Goal: Check status: Check status

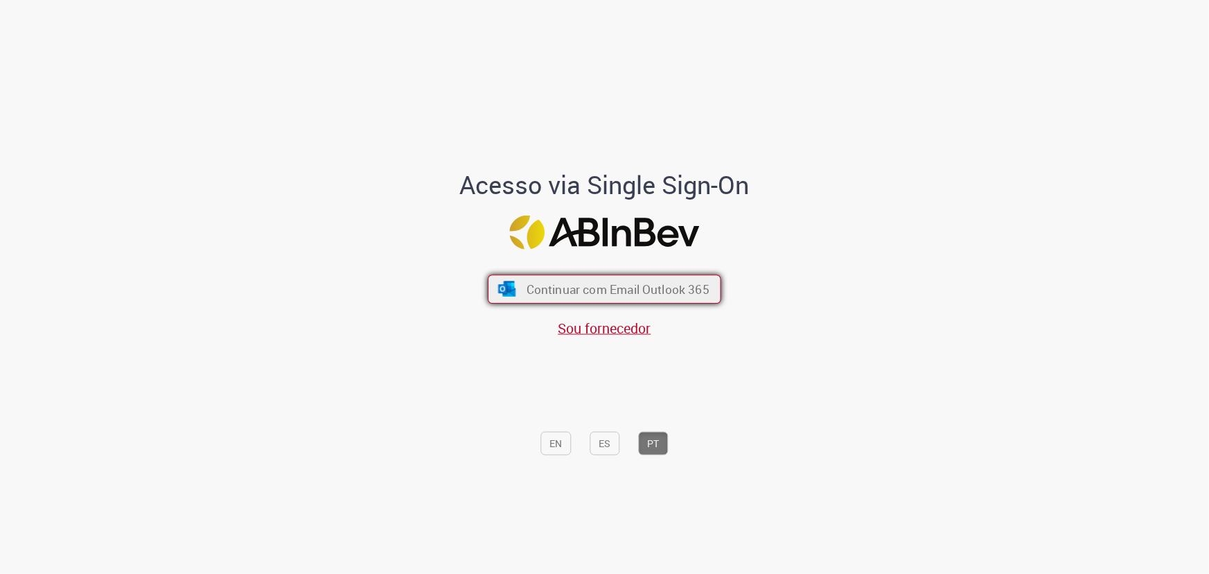
click at [536, 289] on span "Continuar com Email Outlook 365" at bounding box center [617, 289] width 183 height 16
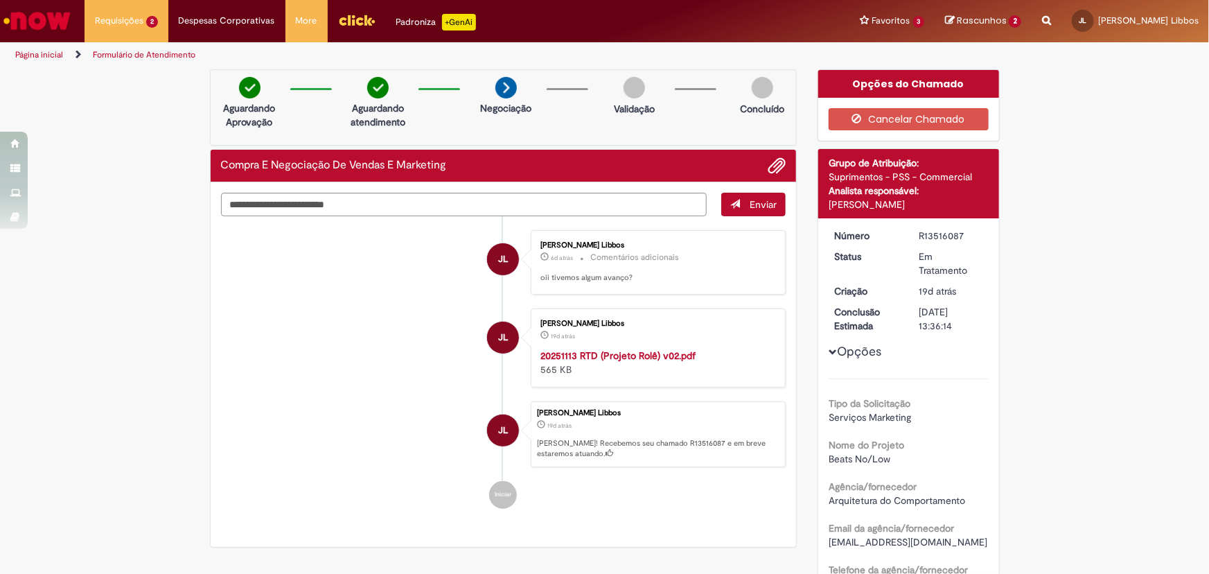
drag, startPoint x: 824, startPoint y: 204, endPoint x: 924, endPoint y: 203, distance: 100.4
click at [924, 203] on div "[PERSON_NAME]" at bounding box center [908, 204] width 160 height 14
copy div "[PERSON_NAME]"
click at [932, 233] on div "R13516087" at bounding box center [951, 236] width 64 height 14
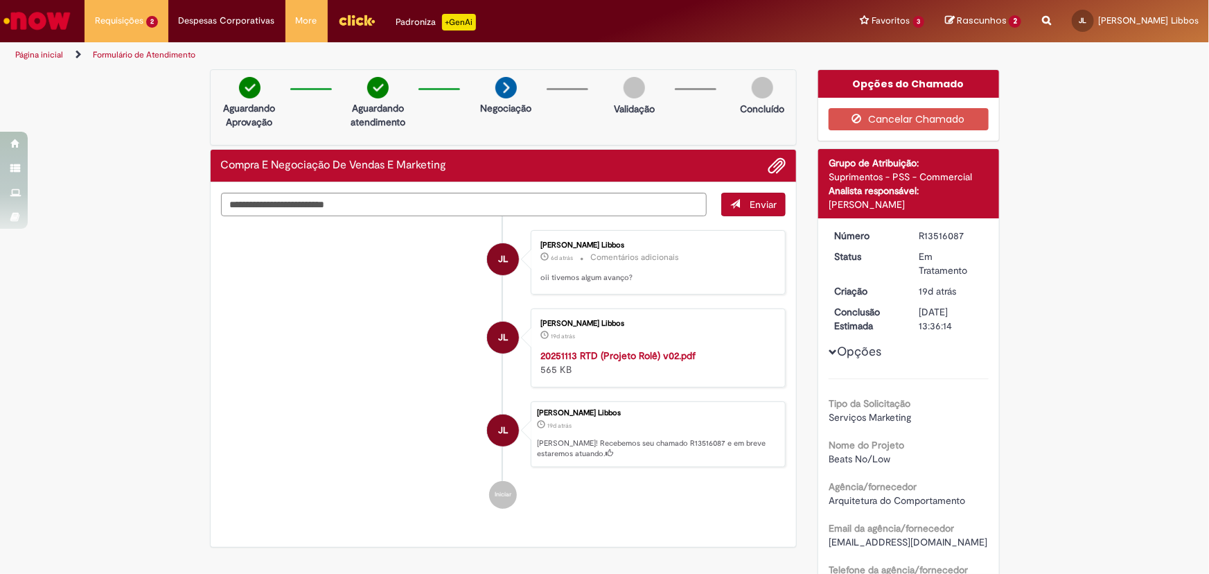
copy div "R13516087"
click at [263, 318] on li "JL [PERSON_NAME] Libbos 19d atrás 19 dias atrás 20251113 RTD (Projeto Rolê) v02…" at bounding box center [503, 347] width 565 height 79
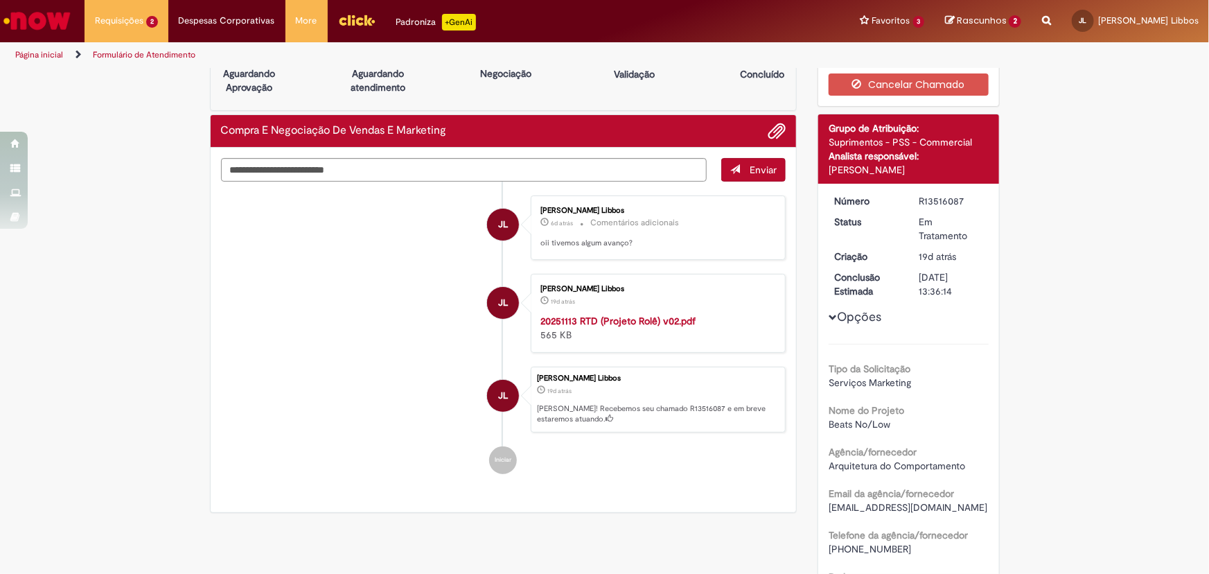
scroll to position [62, 0]
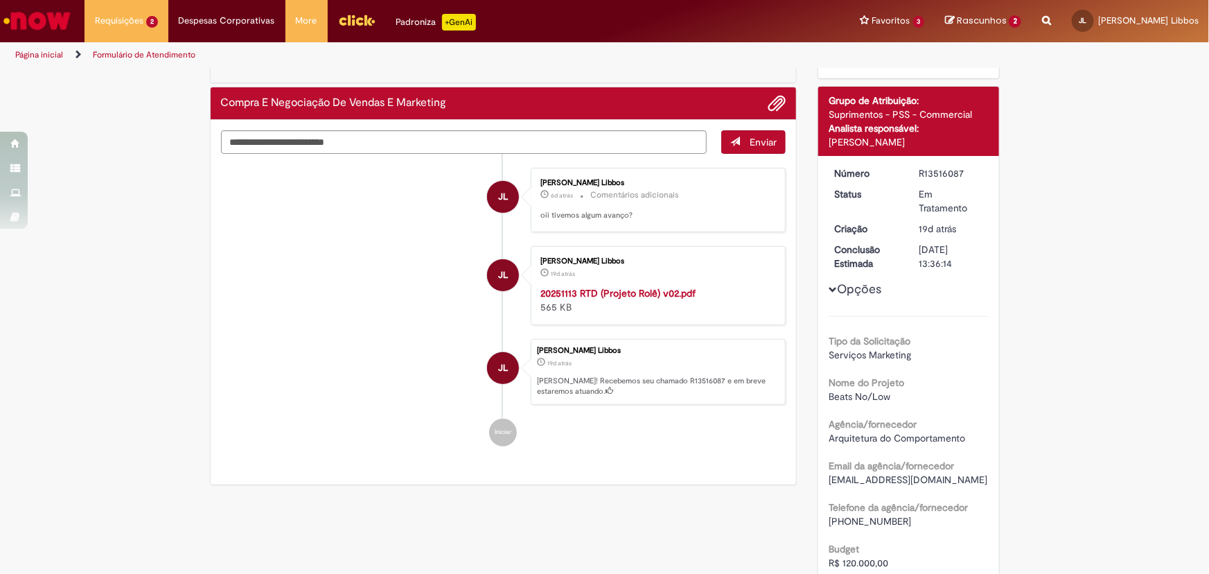
click at [845, 435] on span "Arquitetura do Comportamento" at bounding box center [896, 438] width 136 height 12
copy div "Arquitetura do Comportamento"
drag, startPoint x: 1111, startPoint y: 1, endPoint x: 1061, endPoint y: 227, distance: 231.9
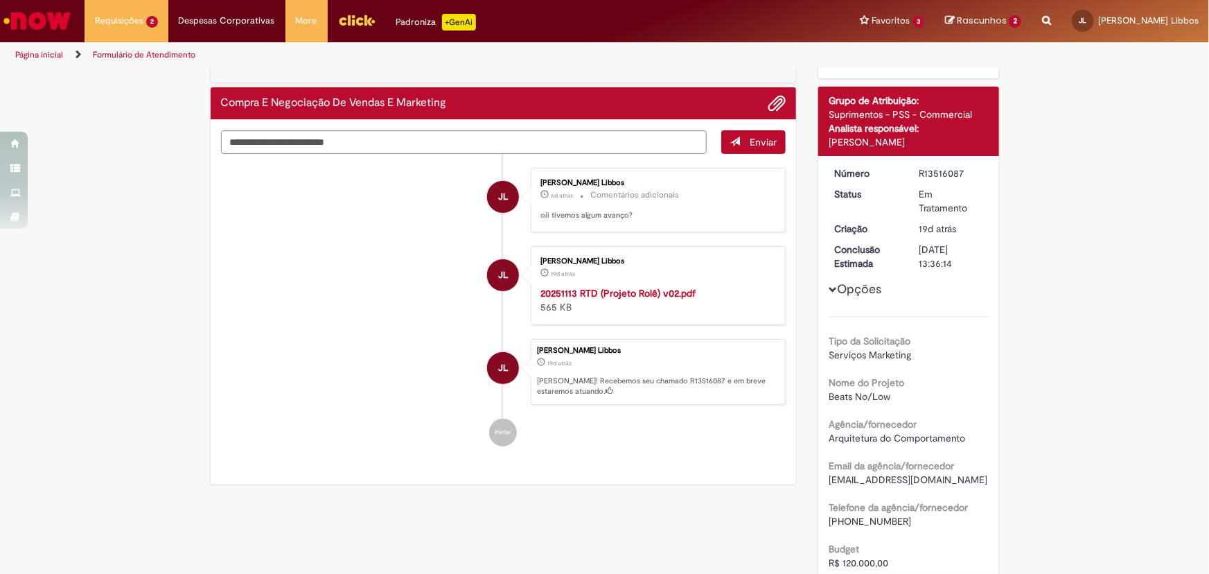
click at [1094, 370] on div "Verificar Código de Barras Aguardando Aprovação Aguardando atendimento Negociaç…" at bounding box center [604, 585] width 1209 height 1157
